Goal: Task Accomplishment & Management: Complete application form

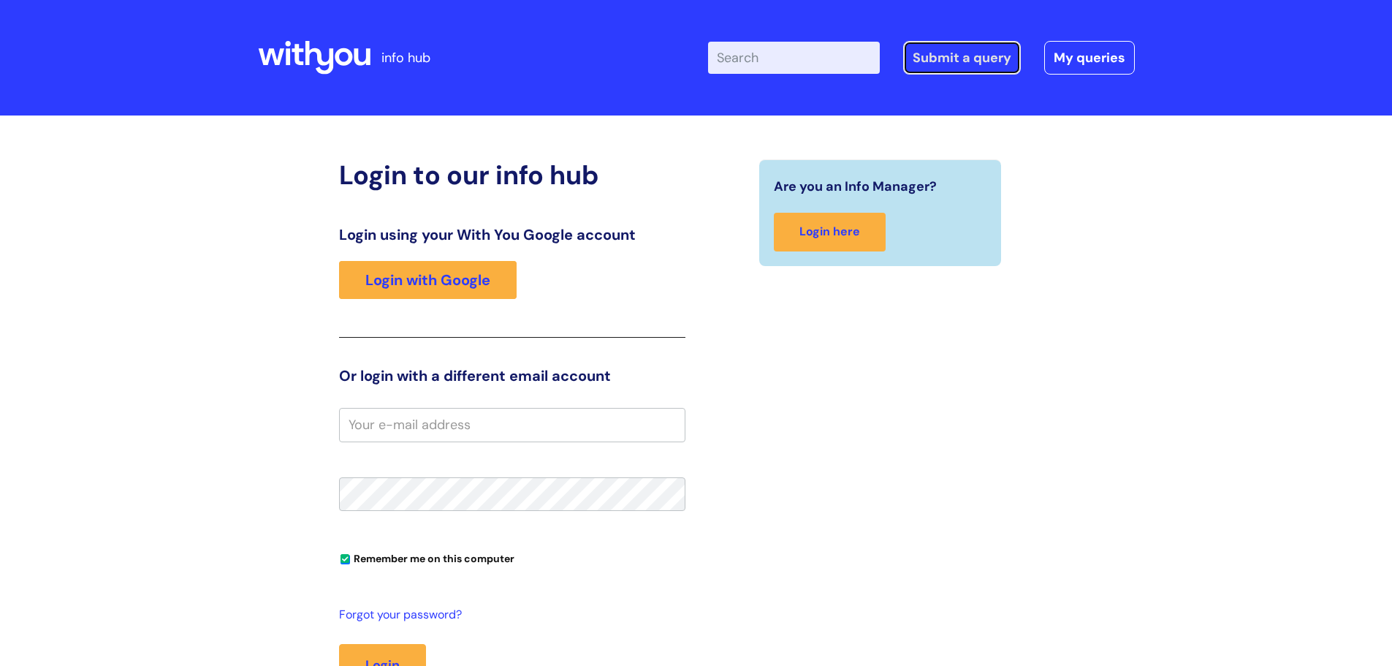
click at [957, 51] on link "Submit a query" at bounding box center [962, 58] width 118 height 34
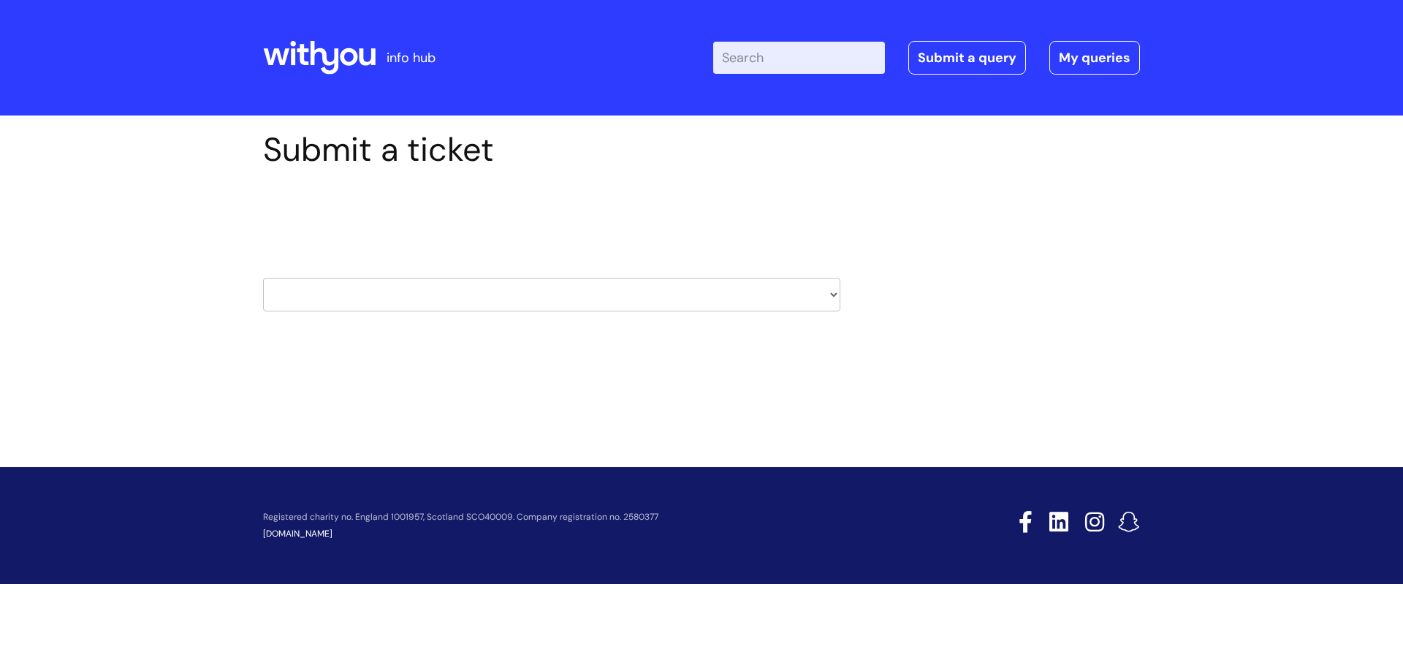
click at [702, 297] on select "HR / People IT and Support Clinical Drug Alerts Finance Accounts Data Support T…" at bounding box center [551, 295] width 577 height 34
select select "it_and_support"
click at [263, 278] on select "HR / People IT and Support Clinical Drug Alerts Finance Accounts Data Support T…" at bounding box center [551, 295] width 577 height 34
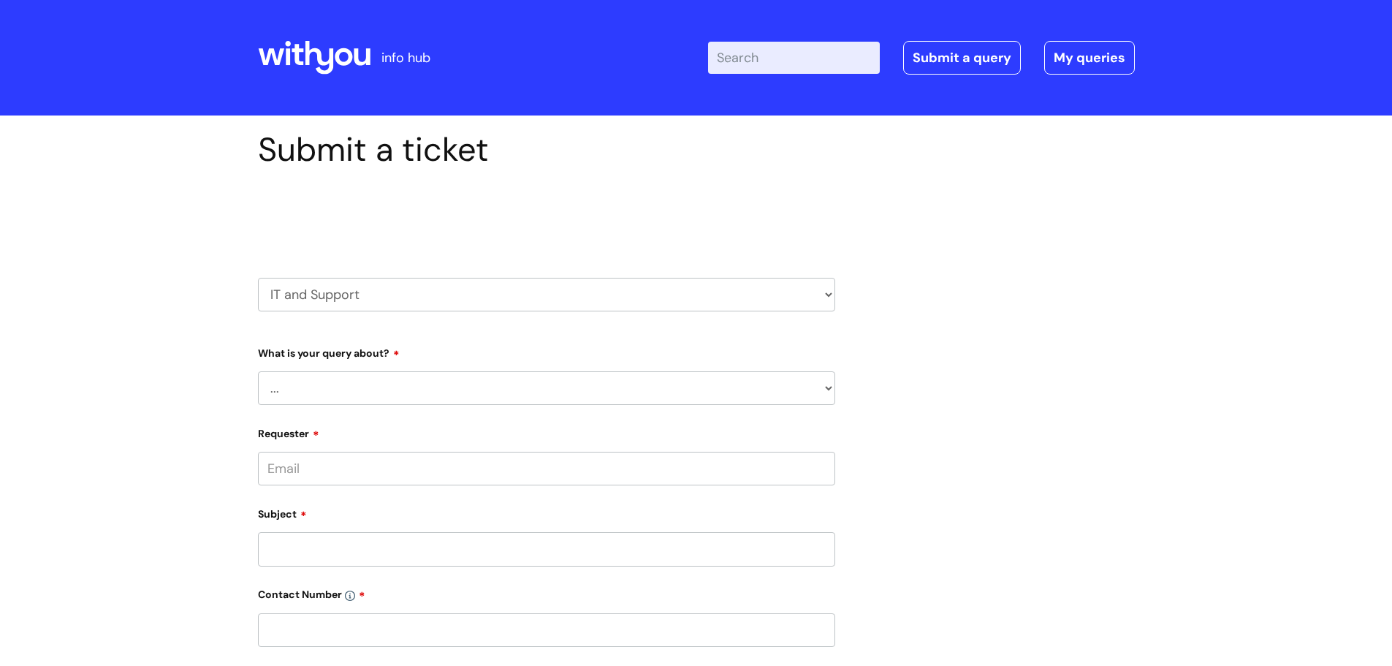
click at [397, 383] on select "... Mobile Phone Reset & MFA Accounts, Starters and Leavers IT Hardware issue I…" at bounding box center [546, 388] width 577 height 34
select select "System/software"
click at [258, 371] on select "... Mobile Phone Reset & MFA Accounts, Starters and Leavers IT Hardware issue I…" at bounding box center [546, 388] width 577 height 34
click at [341, 465] on select "... Halo PCMIS Iaptus NHS Email CJSM Email Mitel Another System Google (Workspa…" at bounding box center [553, 463] width 566 height 34
select select "Another System"
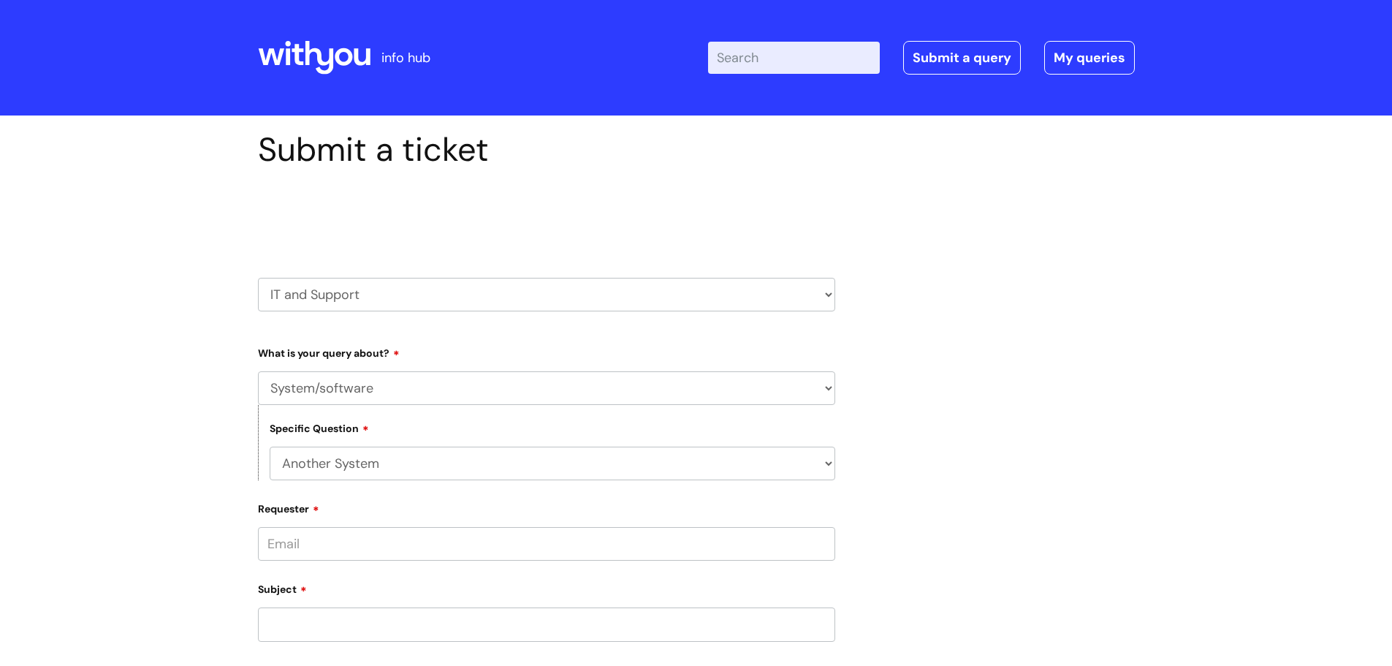
click at [270, 446] on select "... Halo PCMIS Iaptus NHS Email CJSM Email Mitel Another System Google (Workspa…" at bounding box center [553, 463] width 566 height 34
click at [380, 549] on select "... I’ve got a login issue Something else" at bounding box center [553, 539] width 566 height 34
select select "Something else"
click at [270, 522] on select "... I’ve got a login issue Something else" at bounding box center [553, 539] width 566 height 34
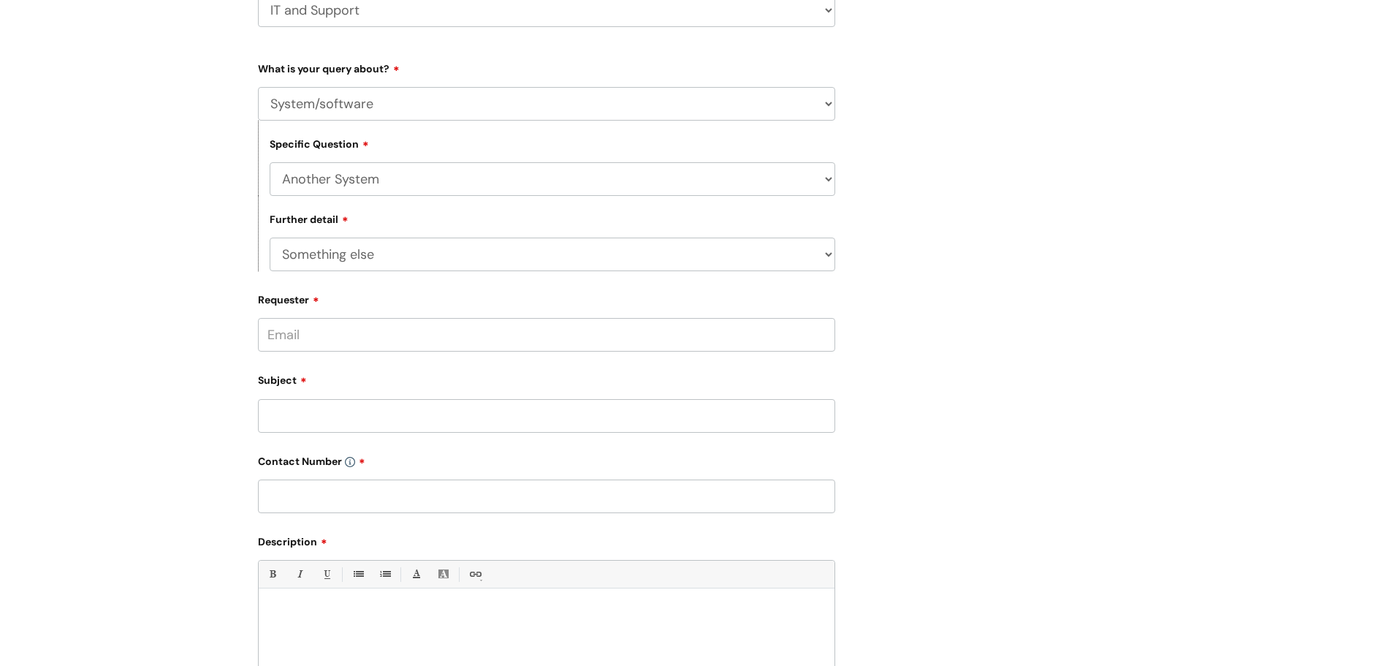
scroll to position [292, 0]
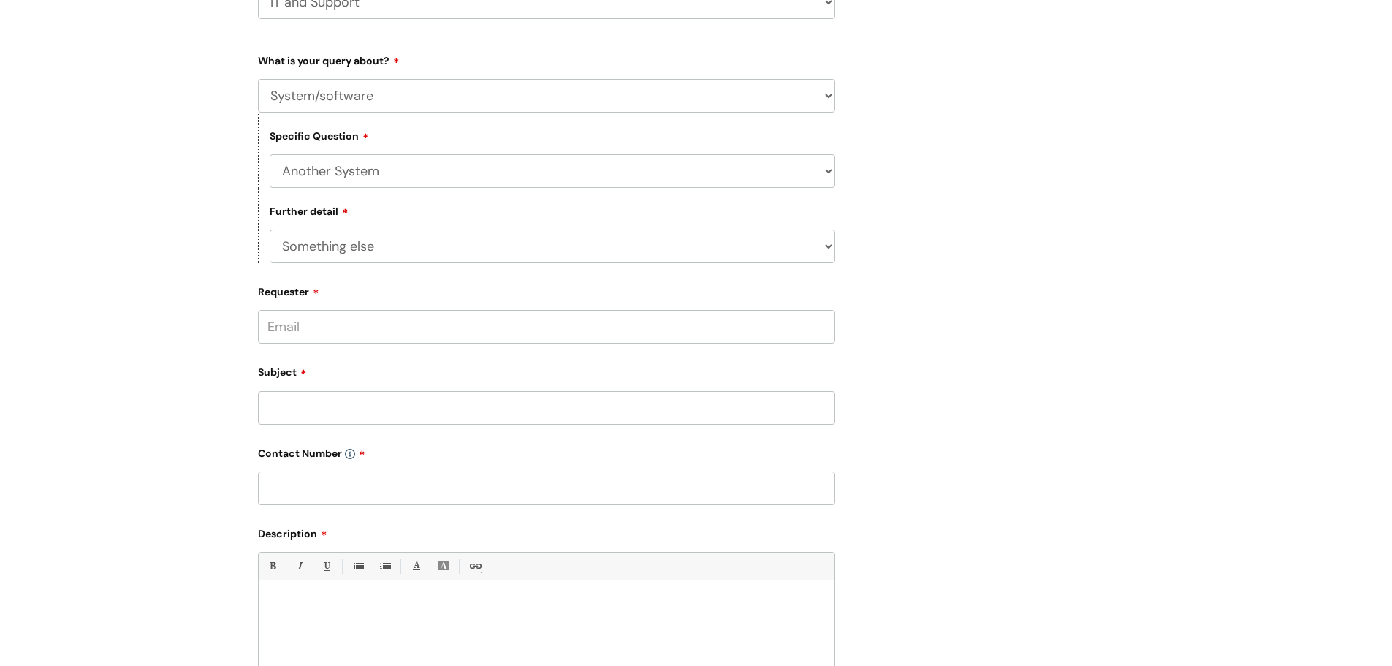
click at [354, 324] on input "Requester" at bounding box center [546, 327] width 577 height 34
type input "caroline.hampton@wearewithyou.org.uk"
click at [353, 403] on input "Subject" at bounding box center [546, 408] width 577 height 34
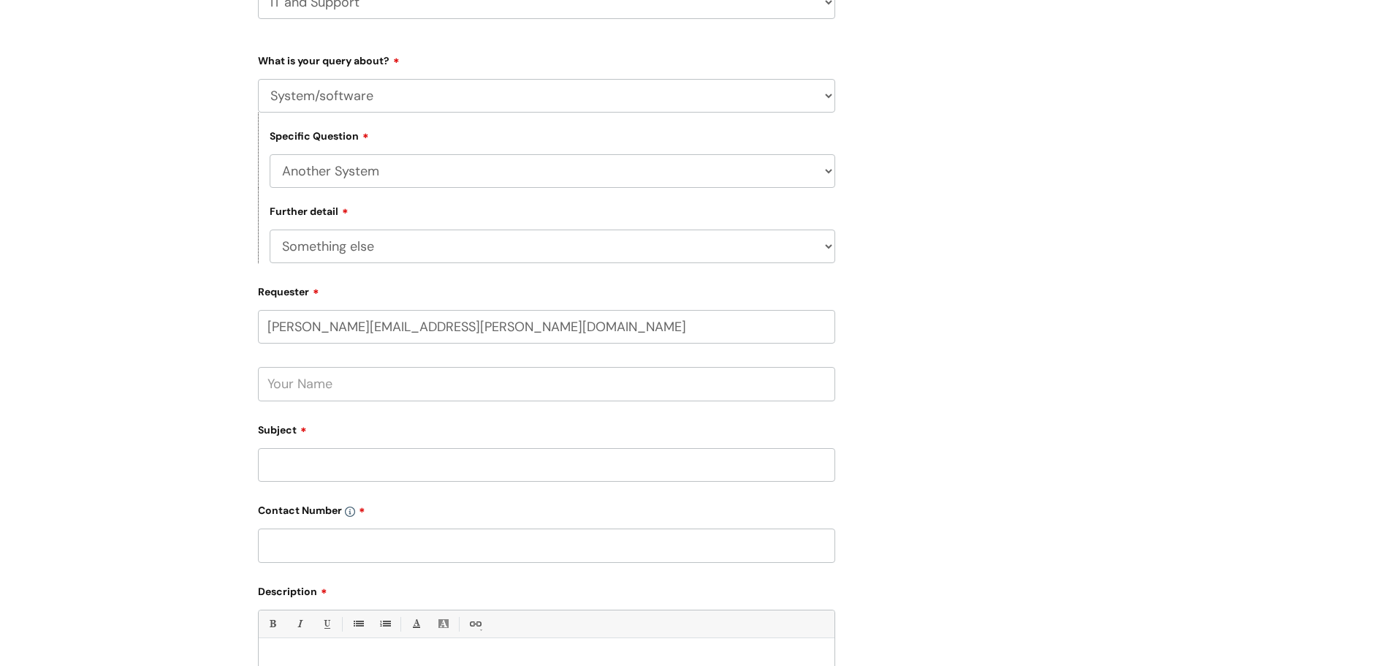
click at [353, 387] on input "text" at bounding box center [546, 384] width 577 height 34
type input "Caroline Hampton"
click at [365, 465] on input "Subject" at bounding box center [546, 465] width 577 height 34
type input "Cannot print or access printex"
click at [397, 534] on input "text" at bounding box center [546, 545] width 577 height 34
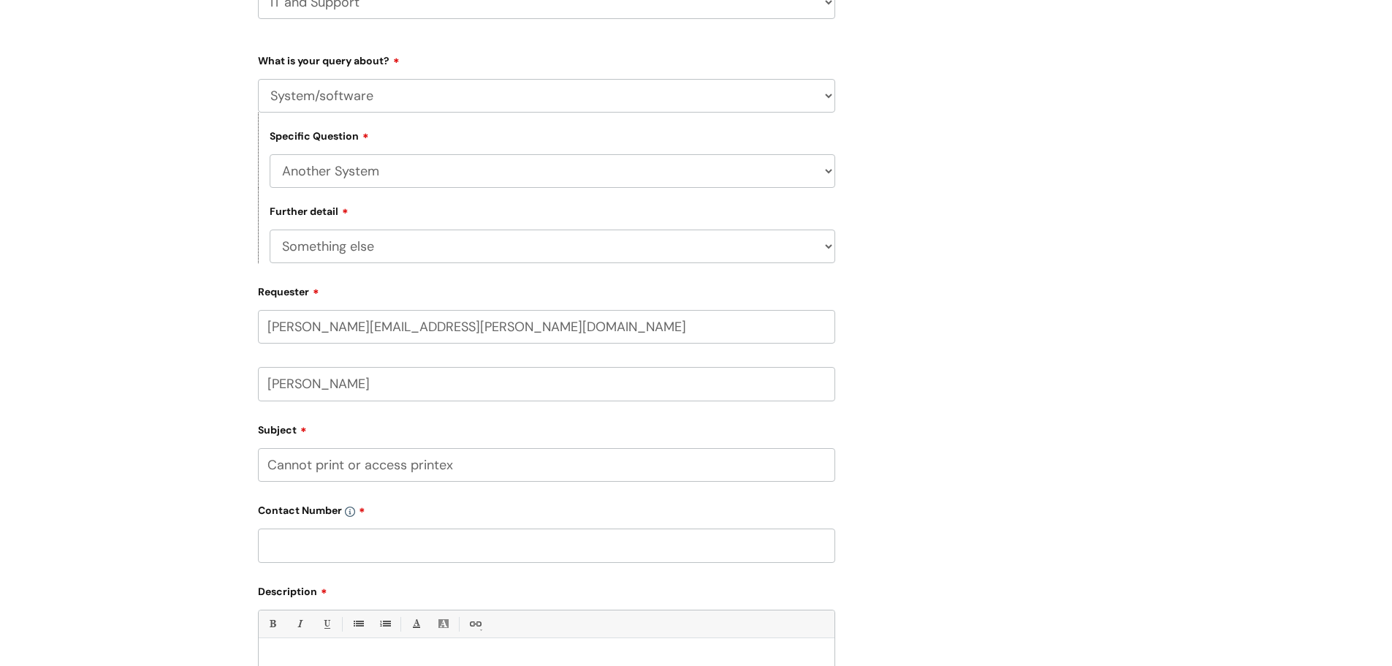
click at [322, 550] on input "text" at bounding box center [546, 545] width 577 height 34
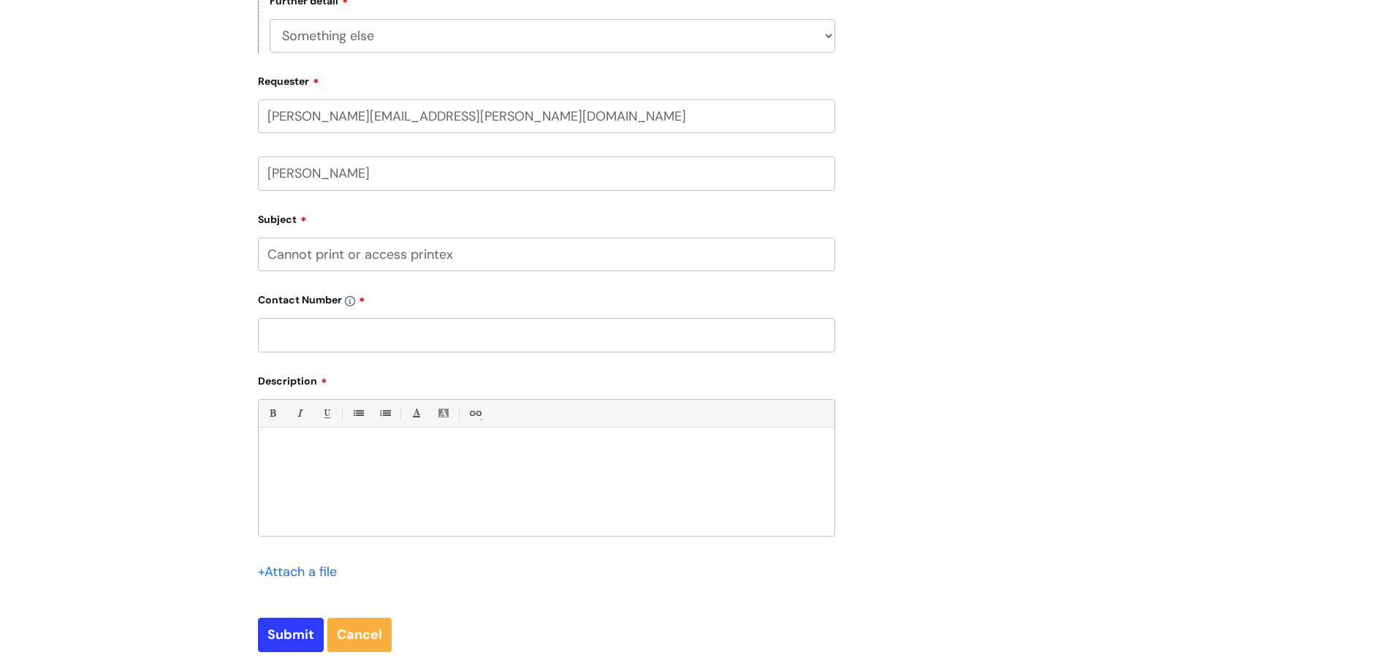
scroll to position [511, 0]
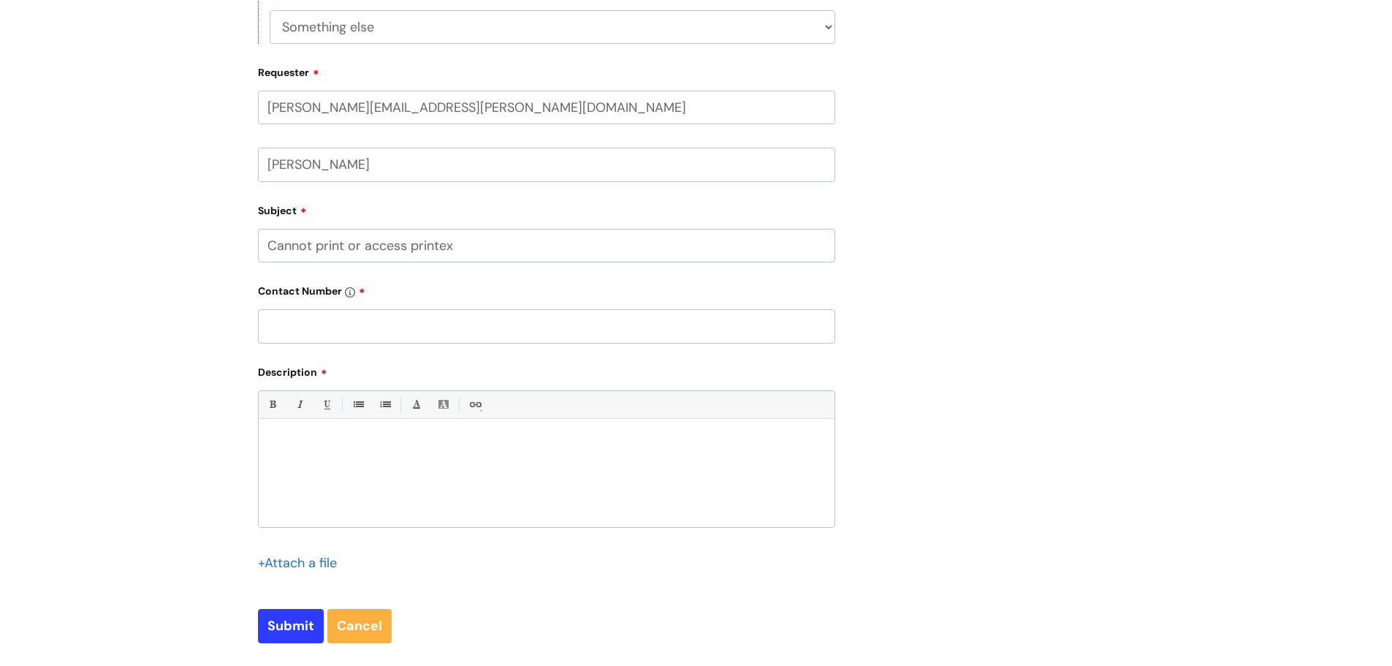
click at [288, 328] on input "text" at bounding box center [546, 326] width 577 height 34
type input "01872 263001"
click at [289, 437] on p at bounding box center [547, 443] width 554 height 13
click at [469, 246] on input "Cannot print or access printex" at bounding box center [546, 246] width 577 height 34
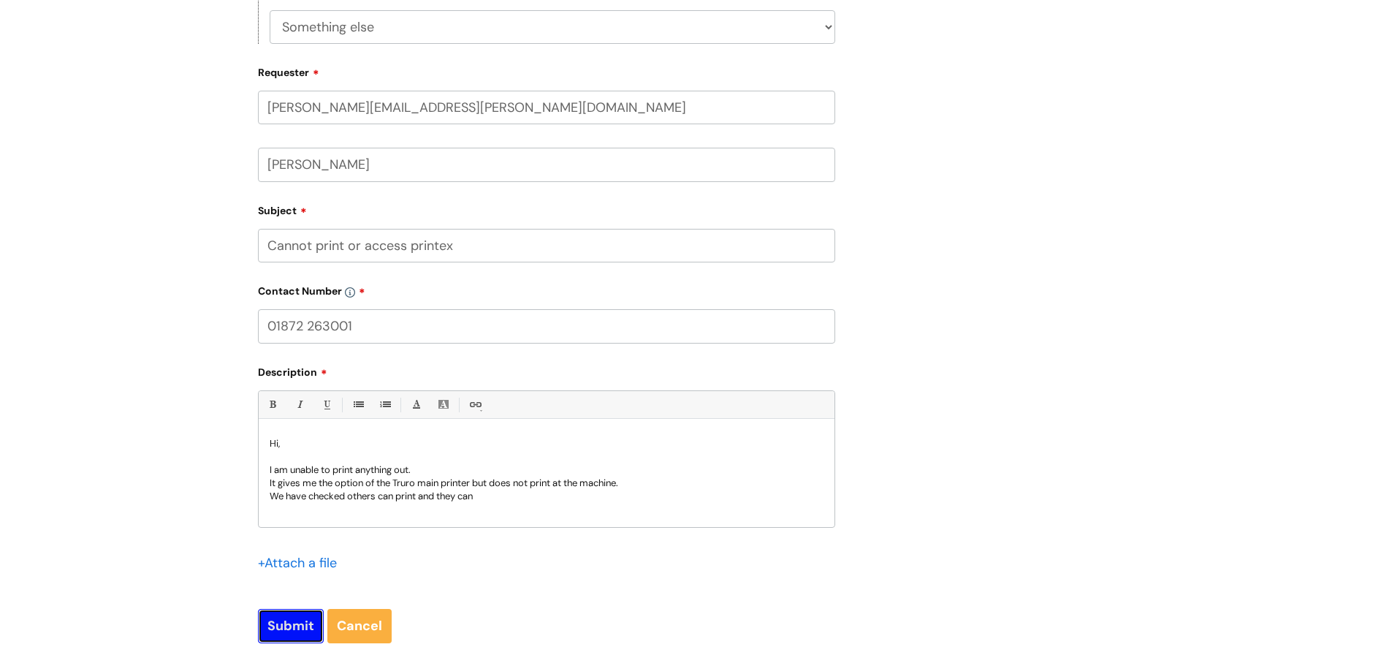
click at [298, 621] on input "Submit" at bounding box center [291, 626] width 66 height 34
type input "Please Wait..."
